Goal: Task Accomplishment & Management: Use online tool/utility

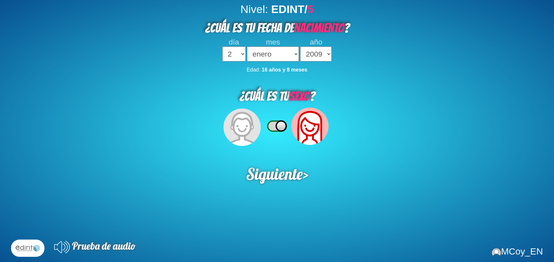
select select "2"
select select "2009"
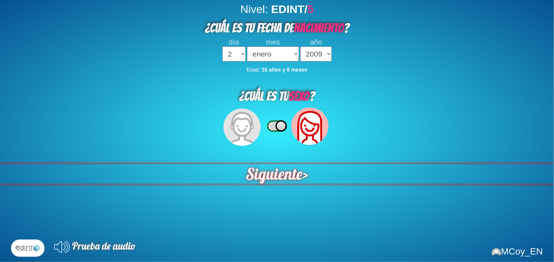
click at [296, 173] on span "Siguiente" at bounding box center [274, 173] width 57 height 19
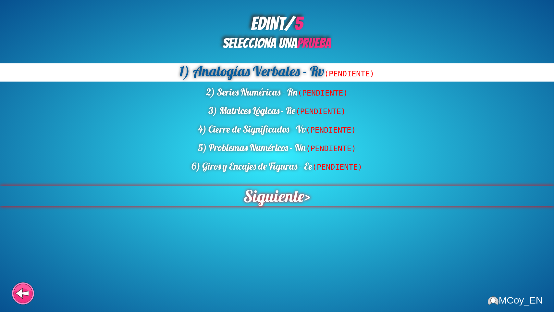
click at [293, 195] on span "Siguiente" at bounding box center [274, 195] width 61 height 21
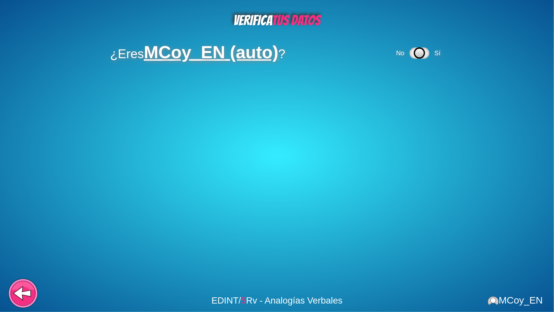
click at [12, 261] on icon at bounding box center [23, 296] width 24 height 19
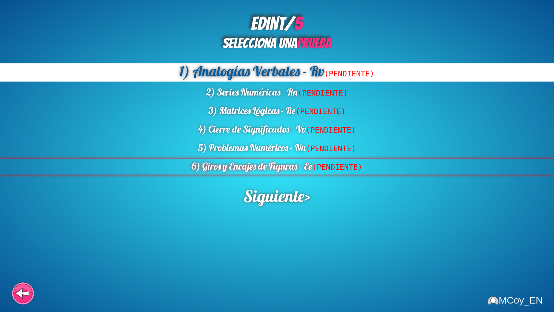
click at [304, 166] on div "6) Giros y Encajes de Figuras - Ee (PENDIENTE)" at bounding box center [277, 166] width 554 height 15
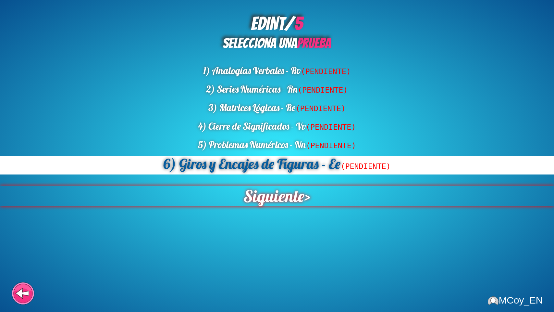
click at [280, 202] on span "Siguiente" at bounding box center [274, 195] width 61 height 21
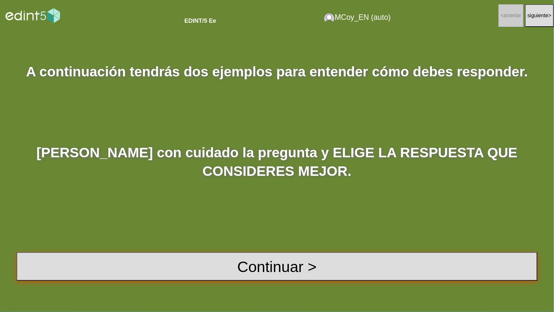
click at [283, 257] on button "Continuar >" at bounding box center [277, 266] width 521 height 29
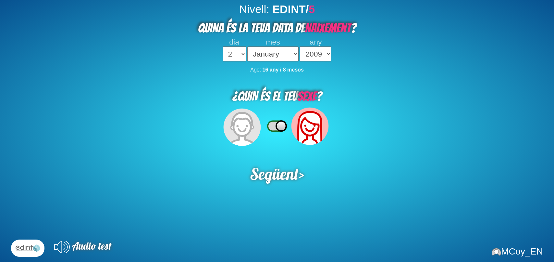
select select "2"
select select "2009"
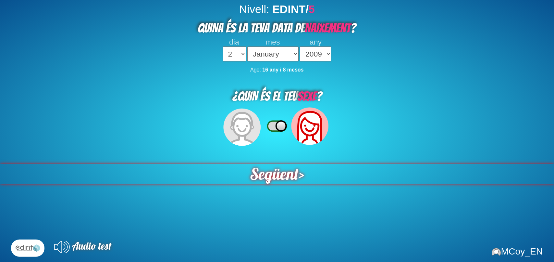
click at [294, 181] on span "Següent" at bounding box center [274, 173] width 49 height 19
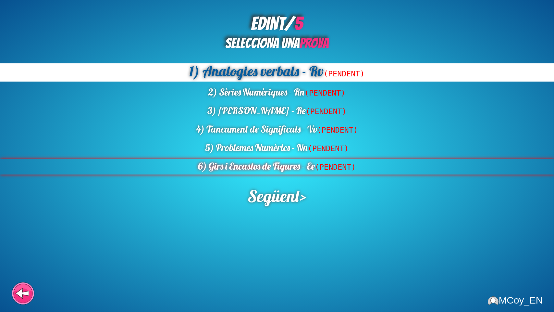
drag, startPoint x: 312, startPoint y: 176, endPoint x: 305, endPoint y: 166, distance: 12.0
click at [305, 166] on div "EDINT/ 5 SELECCIONA UNA PROVA 1) Analogies verbals - Rv (PENDENT) 2) Sèries Num…" at bounding box center [277, 156] width 554 height 312
click at [305, 166] on div "6) Girs i Encastos de Figures - Ee (PENDENT)" at bounding box center [277, 166] width 554 height 15
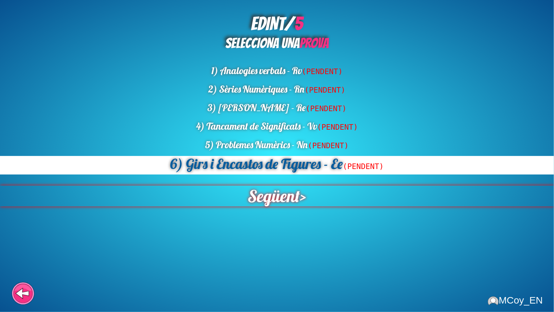
click at [291, 192] on span "Següent" at bounding box center [274, 195] width 52 height 21
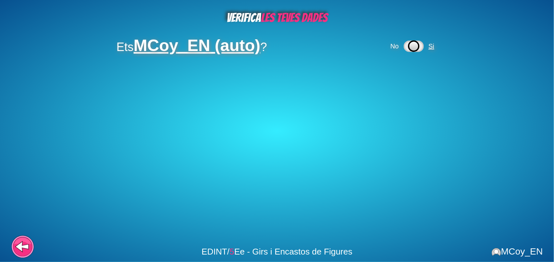
click at [435, 49] on span "Si" at bounding box center [432, 46] width 10 height 7
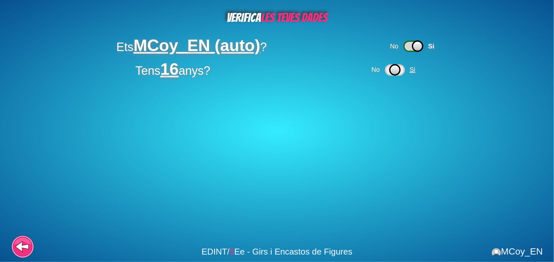
click at [416, 71] on span "Si" at bounding box center [413, 69] width 6 height 7
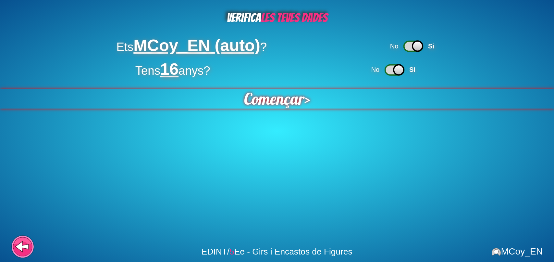
click at [256, 103] on span "Començar" at bounding box center [274, 98] width 60 height 19
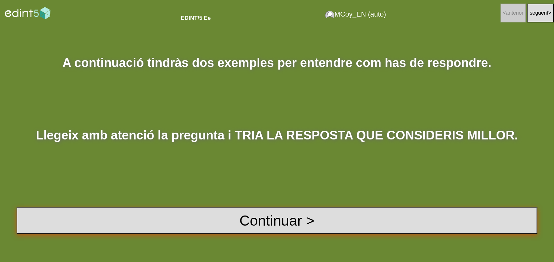
click at [131, 223] on button "Continuar >" at bounding box center [277, 220] width 521 height 27
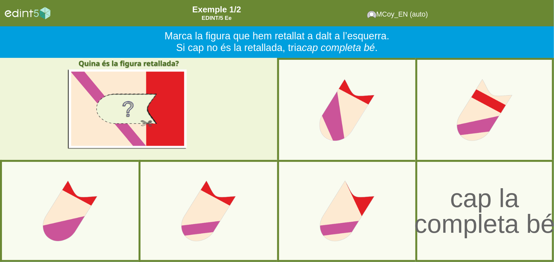
click at [480, 216] on div "cap la completa bé" at bounding box center [485, 211] width 148 height 52
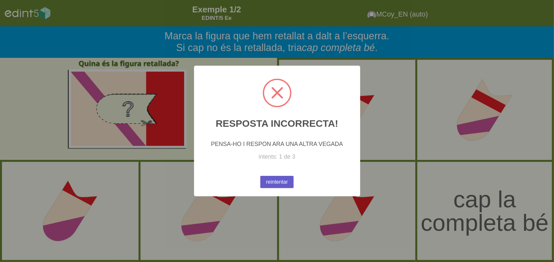
click at [282, 180] on button "reintentar" at bounding box center [276, 182] width 33 height 12
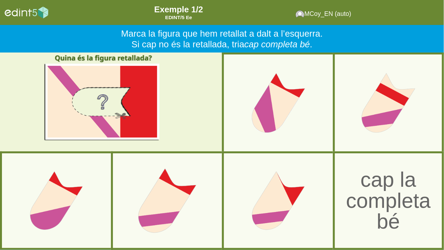
click at [194, 171] on div at bounding box center [167, 200] width 105 height 105
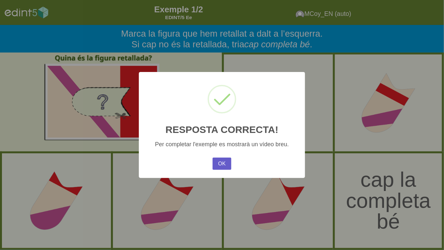
click at [228, 162] on button "OK" at bounding box center [222, 164] width 19 height 12
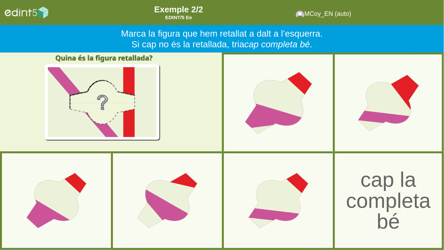
click at [283, 124] on div at bounding box center [278, 103] width 107 height 107
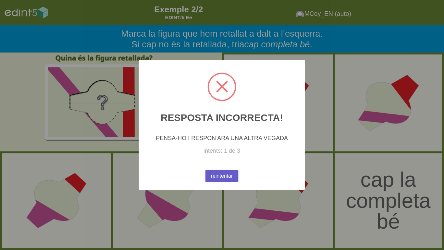
click at [223, 171] on button "reintentar" at bounding box center [222, 176] width 33 height 12
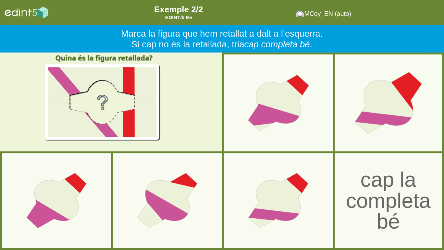
click at [372, 82] on div at bounding box center [388, 103] width 107 height 107
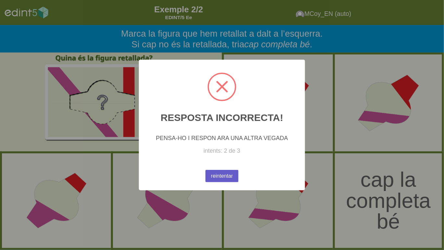
click at [227, 180] on button "reintentar" at bounding box center [222, 176] width 33 height 12
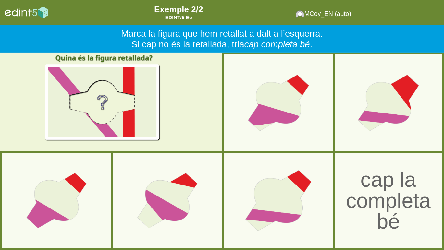
click at [275, 203] on div at bounding box center [278, 200] width 105 height 105
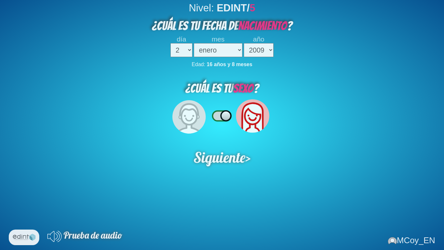
select select "2"
select select "2009"
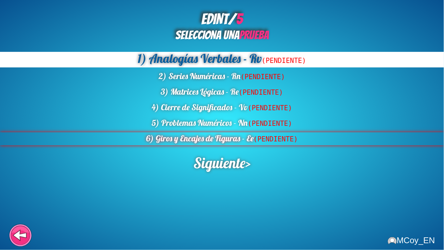
click at [262, 135] on span "(PENDIENTE)" at bounding box center [276, 139] width 44 height 8
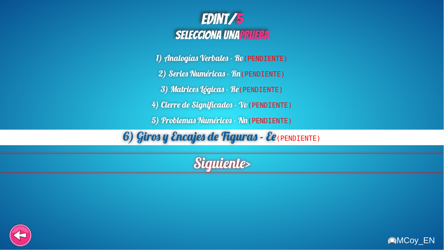
click at [226, 164] on span "Siguiente" at bounding box center [220, 163] width 52 height 18
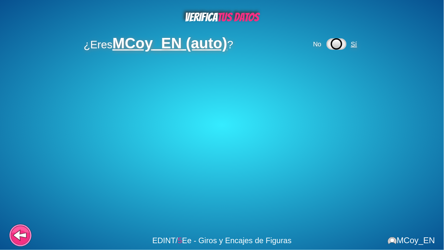
click at [353, 45] on span "Sí" at bounding box center [354, 44] width 6 height 7
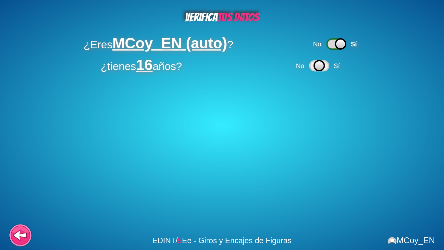
click at [343, 67] on div "No Sí" at bounding box center [319, 66] width 48 height 14
click at [340, 64] on span "Sí" at bounding box center [337, 65] width 6 height 7
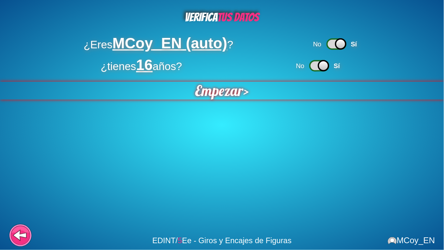
click at [195, 89] on span "Empezar" at bounding box center [219, 91] width 48 height 18
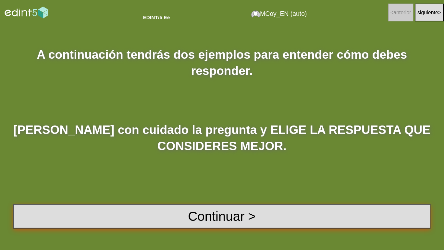
click at [251, 224] on button "Continuar >" at bounding box center [222, 217] width 418 height 24
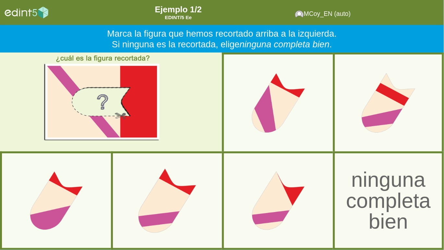
click at [197, 209] on div at bounding box center [167, 200] width 105 height 105
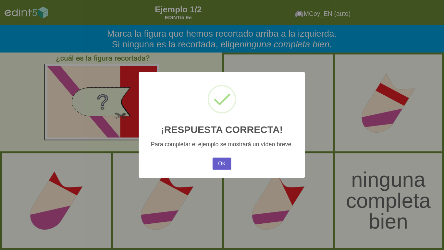
click at [224, 158] on button "OK" at bounding box center [222, 164] width 19 height 12
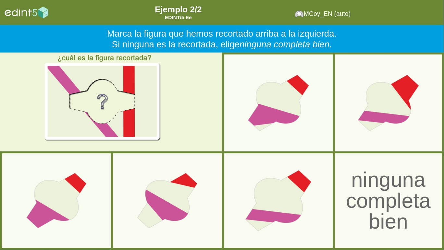
click at [288, 194] on div at bounding box center [278, 200] width 105 height 105
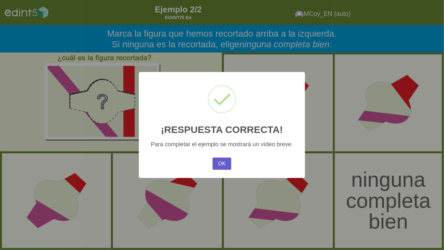
click at [226, 161] on button "OK" at bounding box center [222, 164] width 19 height 12
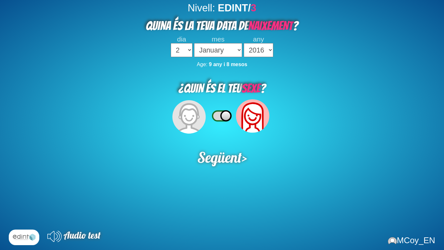
select select "2"
select select "2016"
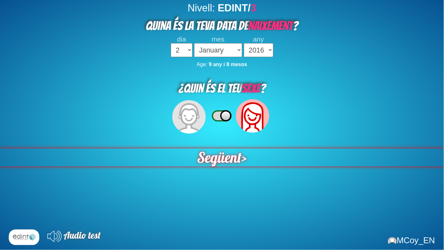
click at [209, 165] on span "Següent" at bounding box center [219, 158] width 44 height 18
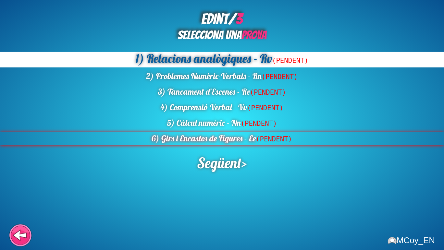
click at [254, 136] on div "6) Girs i Encastos de Figures - Ee (PENDENT)" at bounding box center [222, 138] width 444 height 13
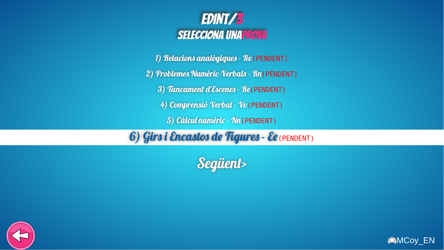
click at [9, 246] on icon at bounding box center [21, 236] width 31 height 31
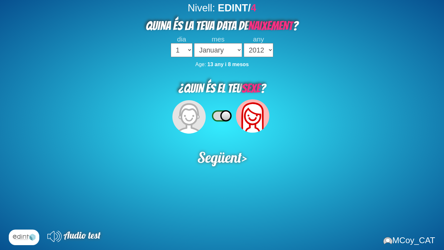
select select "2012"
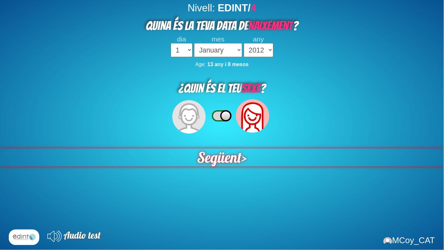
click at [235, 156] on span "Següent" at bounding box center [219, 158] width 44 height 18
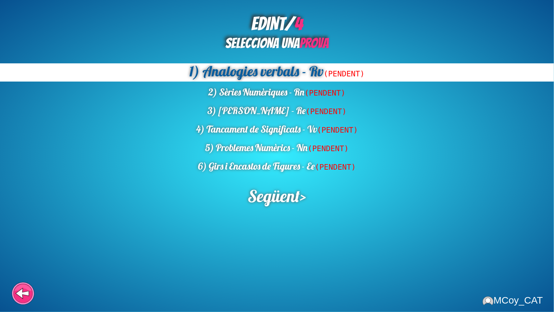
drag, startPoint x: 327, startPoint y: 157, endPoint x: 326, endPoint y: 178, distance: 20.1
click at [326, 178] on div "EDINT/ 4 SELECCIONA UNA PROVA 1) Analogies verbals - Rv (PENDENT) 2) Sèries Num…" at bounding box center [277, 156] width 554 height 312
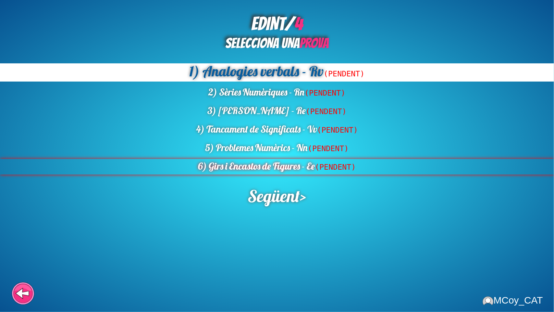
click at [318, 171] on div "6) Girs i Encastos de Figures - Ee (PENDENT)" at bounding box center [277, 166] width 554 height 15
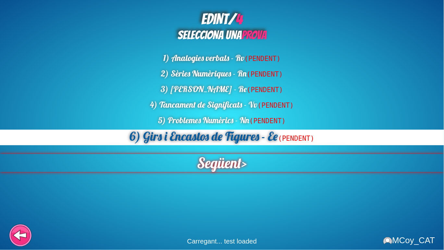
click at [231, 163] on span "Següent" at bounding box center [219, 163] width 44 height 18
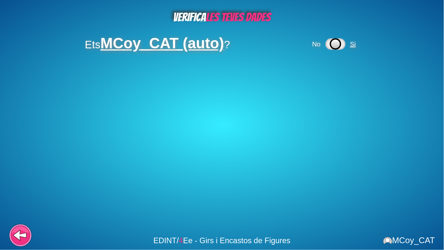
click at [351, 46] on span "Si" at bounding box center [353, 44] width 6 height 7
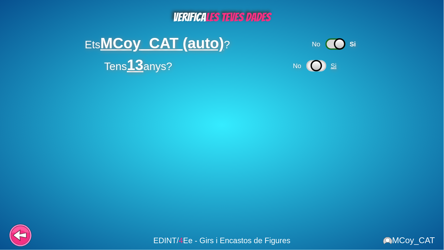
click at [339, 63] on span "Si" at bounding box center [335, 65] width 10 height 7
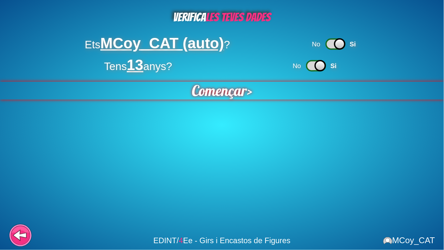
click at [248, 94] on div "Començar >" at bounding box center [222, 91] width 446 height 18
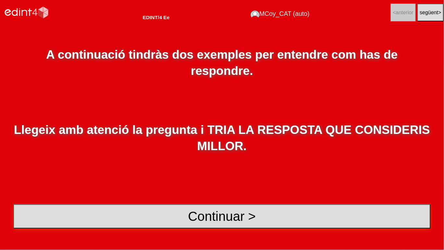
click at [216, 207] on button "Continuar >" at bounding box center [222, 217] width 418 height 24
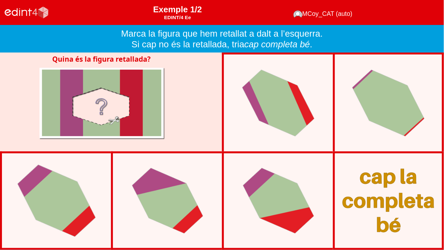
click at [87, 202] on div at bounding box center [56, 200] width 111 height 105
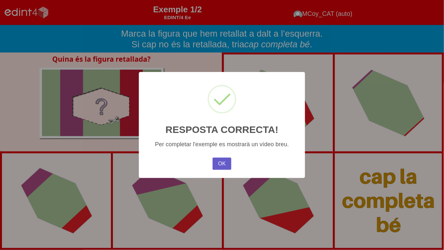
click at [222, 162] on button "OK" at bounding box center [222, 164] width 19 height 12
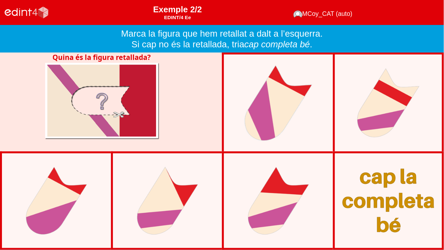
click at [301, 111] on div at bounding box center [278, 103] width 99 height 107
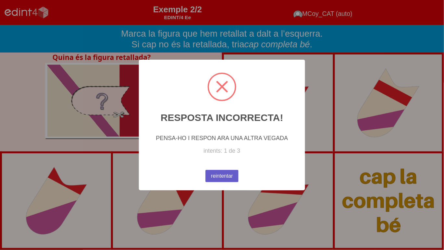
click at [227, 170] on button "reintentar" at bounding box center [221, 176] width 33 height 12
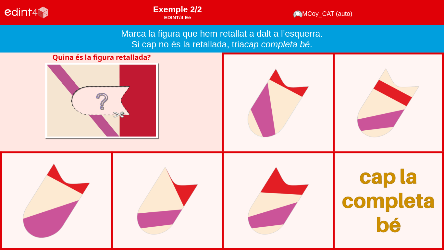
click at [76, 202] on div at bounding box center [56, 200] width 98 height 105
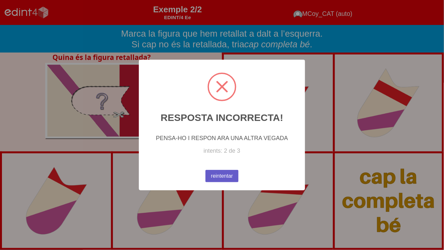
click at [229, 181] on button "reintentar" at bounding box center [222, 176] width 33 height 12
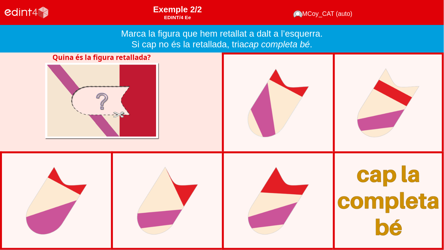
click at [371, 183] on div at bounding box center [389, 201] width 118 height 98
